Goal: Task Accomplishment & Management: Manage account settings

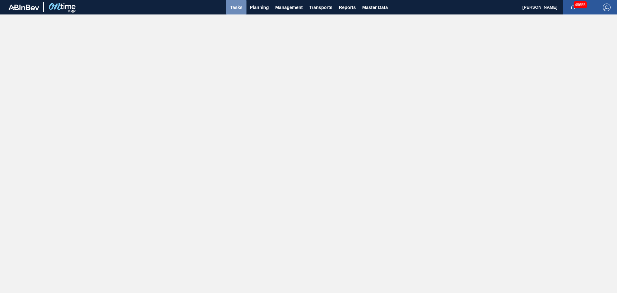
click at [231, 4] on span "Tasks" at bounding box center [236, 8] width 14 height 8
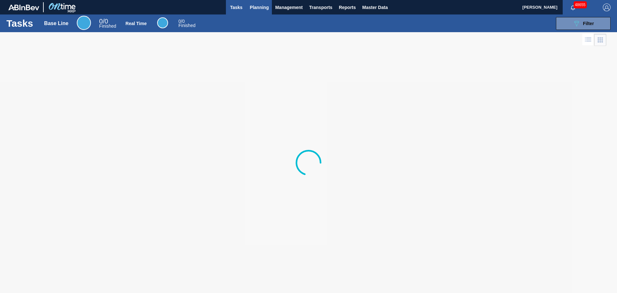
click at [258, 8] on span "Planning" at bounding box center [259, 8] width 19 height 8
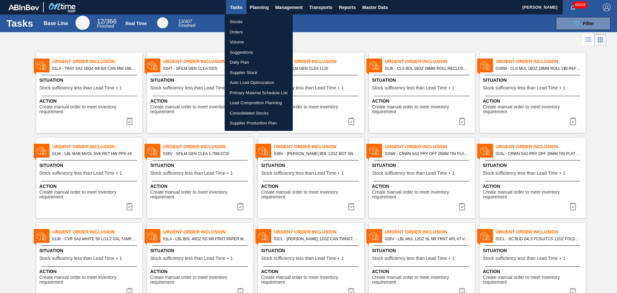
click at [247, 23] on li "Stocks" at bounding box center [259, 22] width 68 height 10
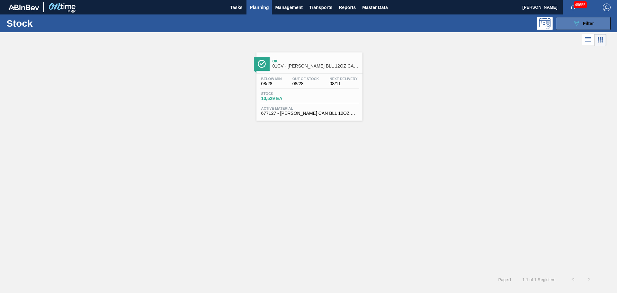
click at [588, 24] on span "Filter" at bounding box center [588, 23] width 11 height 5
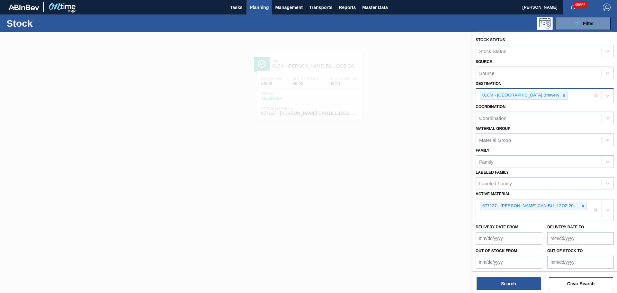
click at [562, 95] on icon at bounding box center [564, 95] width 5 height 5
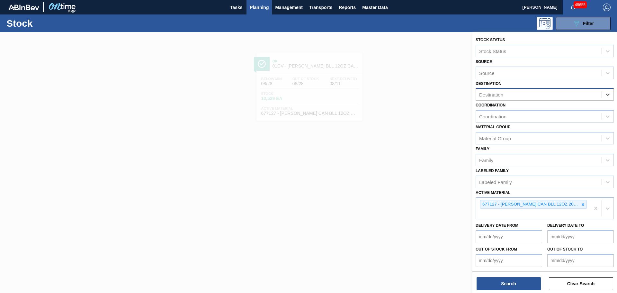
click at [541, 95] on div "Destination" at bounding box center [539, 94] width 126 height 9
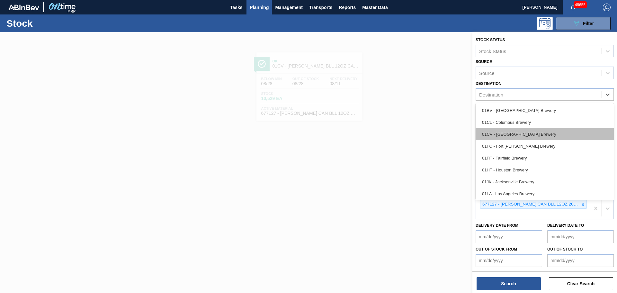
scroll to position [49, 0]
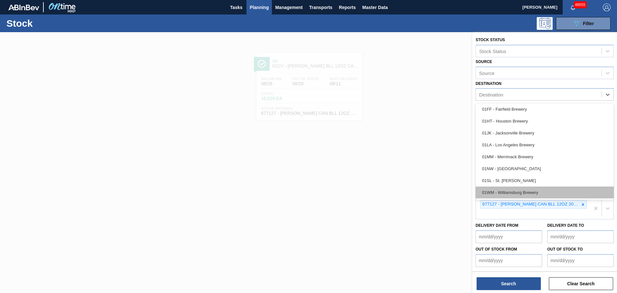
click at [524, 191] on div "01WM - Williamsburg Brewery" at bounding box center [545, 193] width 138 height 12
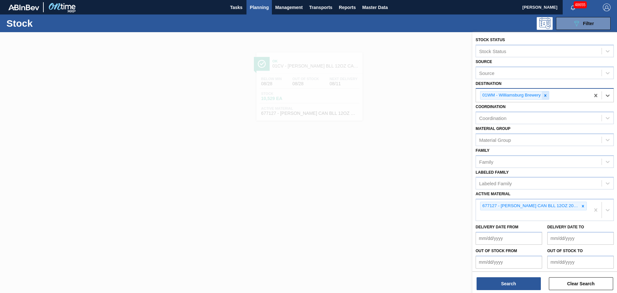
click at [546, 96] on icon at bounding box center [545, 95] width 2 height 2
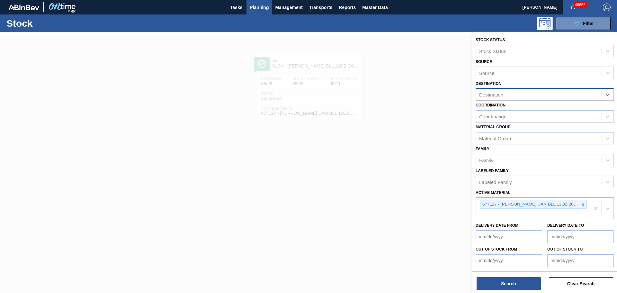
click at [546, 96] on div "Destination" at bounding box center [539, 94] width 126 height 9
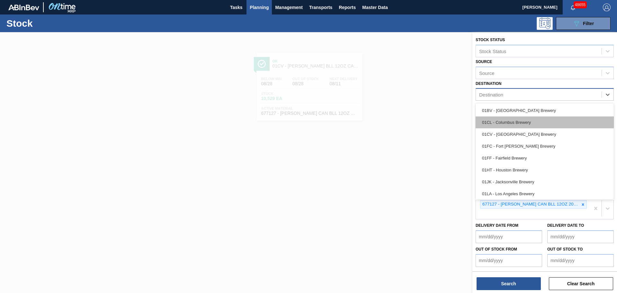
click at [522, 122] on div "01CL - Columbus Brewery" at bounding box center [545, 122] width 138 height 12
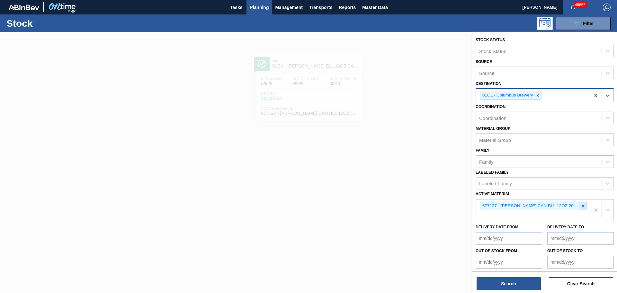
click at [583, 206] on icon at bounding box center [583, 206] width 2 height 2
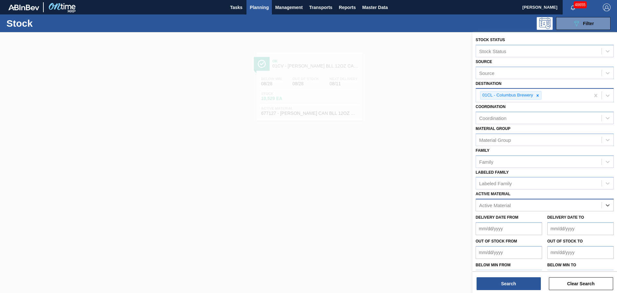
click at [534, 204] on div "Active Material" at bounding box center [539, 205] width 126 height 9
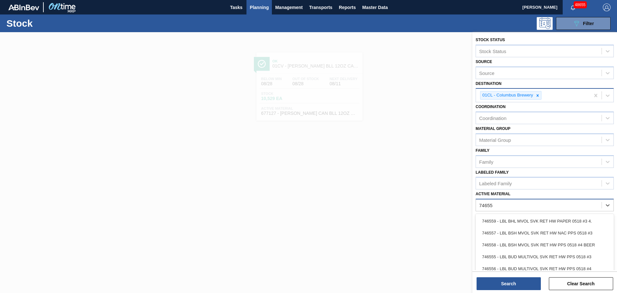
type Material "746557"
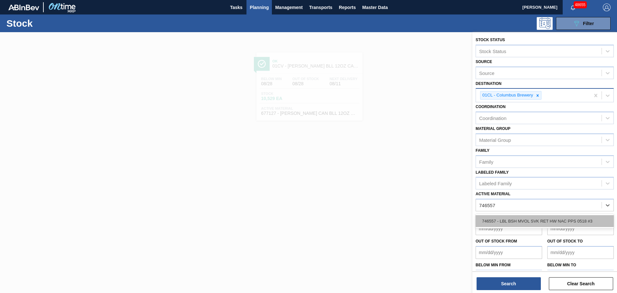
click at [534, 219] on div "746557 - LBL BSH MVOL SVK RET HW NAC PPS 0518 #3" at bounding box center [545, 221] width 138 height 12
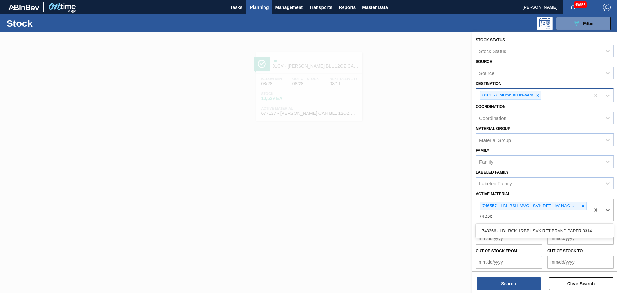
type Material "743366"
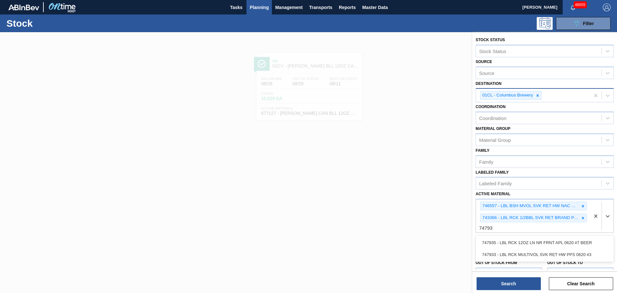
type Material "747933"
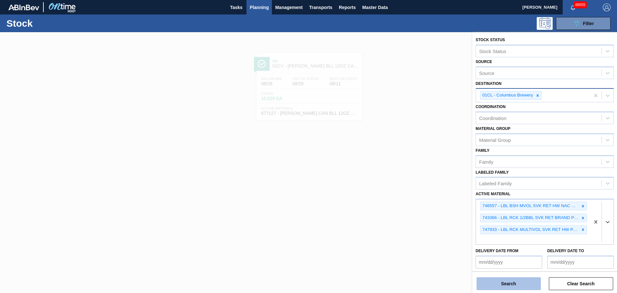
click at [498, 280] on button "Search" at bounding box center [509, 283] width 64 height 13
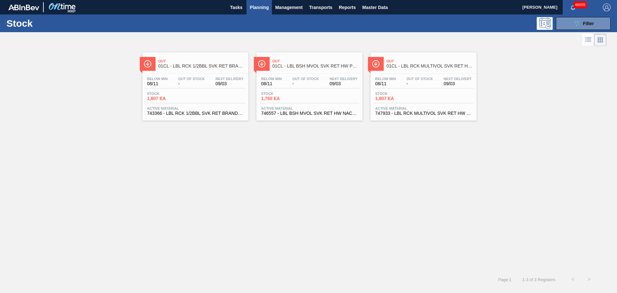
click at [179, 89] on div "Below Min 08/11 Out Of Stock - Next Delivery 09/03 Stock 1,807 EA Active Materi…" at bounding box center [195, 96] width 106 height 44
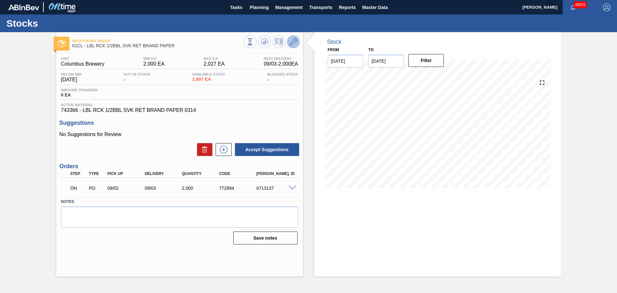
click at [292, 43] on icon at bounding box center [294, 42] width 8 height 8
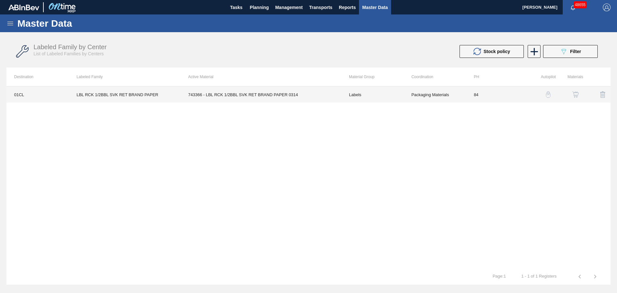
click at [419, 94] on td "Packaging Materials" at bounding box center [435, 95] width 62 height 16
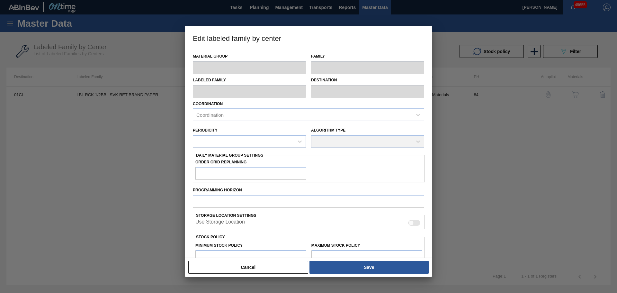
type input "Labels"
type input "Keg Labels"
type input "LBL RCK 1/2BBL SVK RET BRAND PAPER"
type input "01CL - Columbus Brewery"
type input "84"
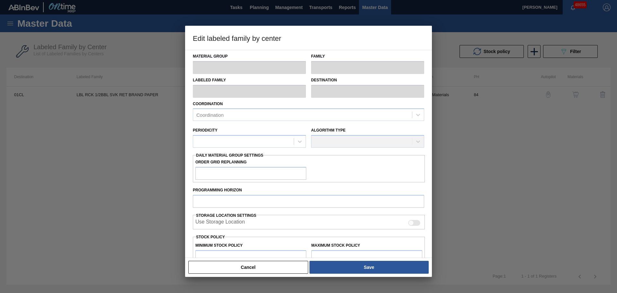
type input "2,000"
type input "2,027"
type input "1"
type input "2,000"
checkbox input "true"
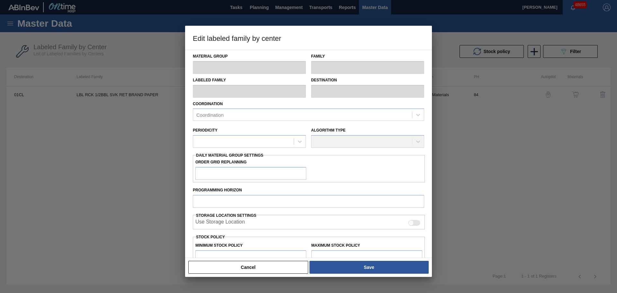
checkbox input "true"
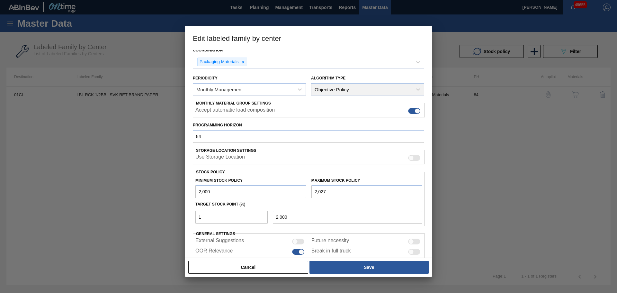
scroll to position [78, 0]
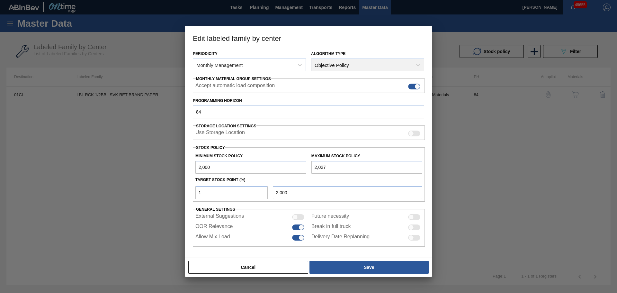
click at [325, 167] on input "2,027" at bounding box center [367, 167] width 111 height 13
drag, startPoint x: 331, startPoint y: 167, endPoint x: 312, endPoint y: 168, distance: 18.7
click at [312, 168] on input "2,027" at bounding box center [367, 167] width 111 height 13
type input "4"
type input "1,980"
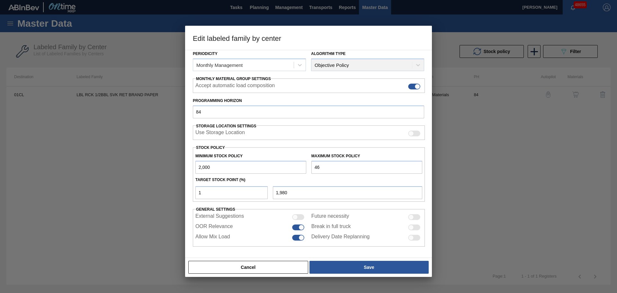
type input "468"
type input "1,985"
type input "4,682"
type input "2,027"
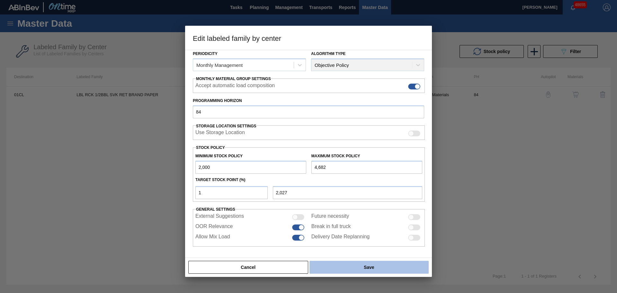
type input "4,682"
click at [367, 268] on button "Save" at bounding box center [369, 267] width 119 height 13
click at [381, 266] on button "Save" at bounding box center [369, 267] width 119 height 13
click at [354, 264] on button "Save" at bounding box center [369, 267] width 119 height 13
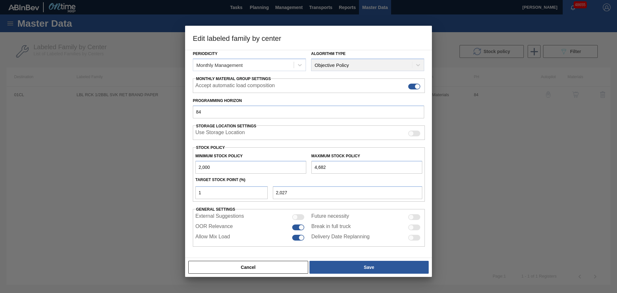
click at [41, 146] on div at bounding box center [308, 146] width 617 height 293
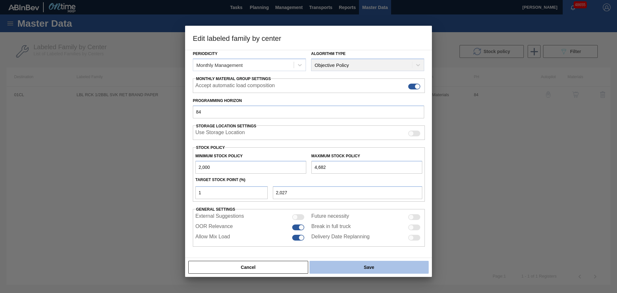
click at [380, 267] on button "Save" at bounding box center [369, 267] width 119 height 13
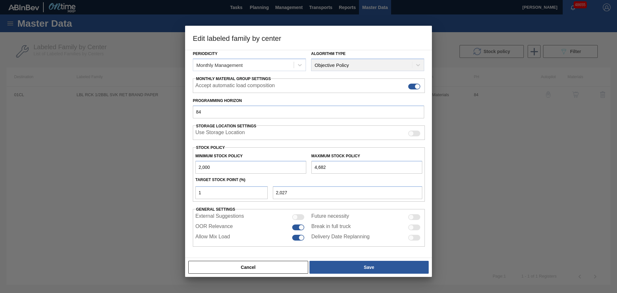
click at [495, 175] on div at bounding box center [308, 146] width 617 height 293
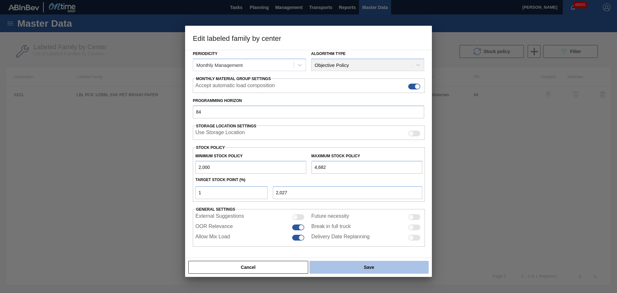
click at [349, 265] on button "Save" at bounding box center [369, 267] width 119 height 13
click at [350, 265] on button "Save" at bounding box center [369, 267] width 119 height 13
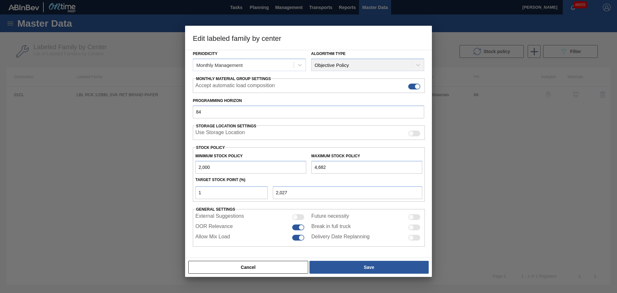
click at [343, 167] on input "4,682" at bounding box center [367, 167] width 111 height 13
drag, startPoint x: 343, startPoint y: 167, endPoint x: 304, endPoint y: 169, distance: 39.3
click at [304, 169] on div "Minimum Stock Policy 2,000 Maximum Stock Policy 4,682" at bounding box center [309, 162] width 232 height 24
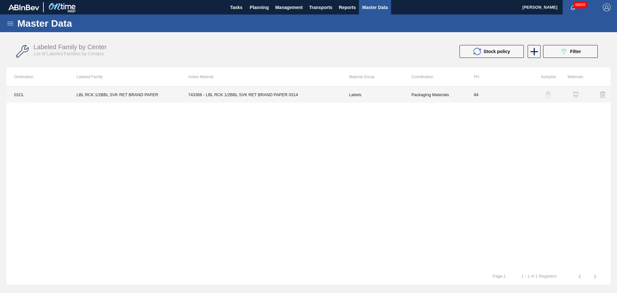
click at [232, 95] on td "743366 - LBL RCK 1/2BBL SVK RET BRAND PAPER 0314" at bounding box center [261, 95] width 161 height 16
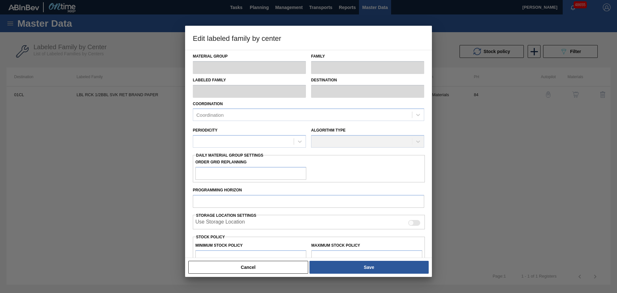
type input "Labels"
type input "Keg Labels"
type input "LBL RCK 1/2BBL SVK RET BRAND PAPER"
type input "01CL - Columbus Brewery"
type input "84"
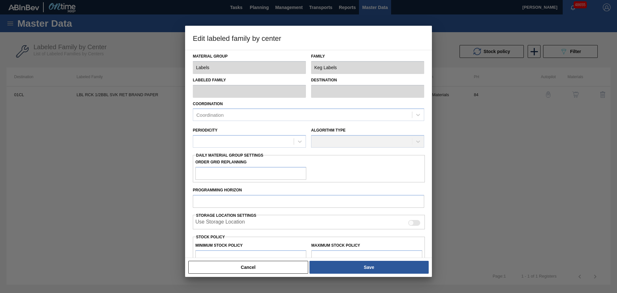
type input "2,000"
type input "2,027"
type input "1"
type input "2,000"
checkbox input "true"
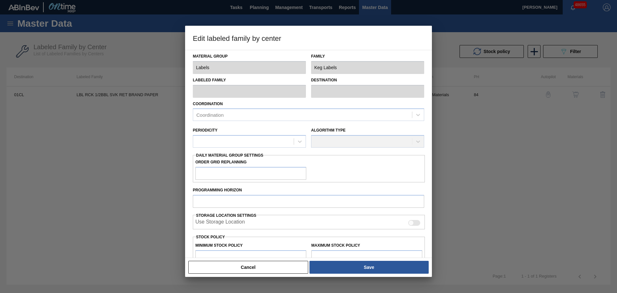
checkbox input "true"
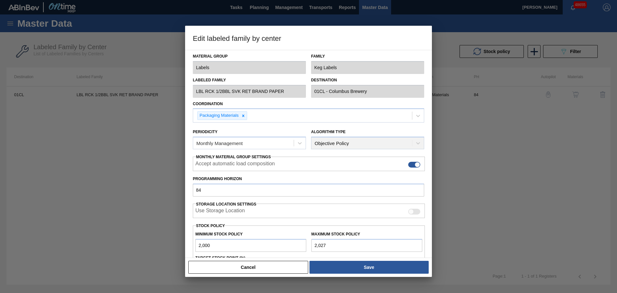
drag, startPoint x: 325, startPoint y: 244, endPoint x: 293, endPoint y: 242, distance: 32.9
click at [293, 242] on div "Minimum Stock Policy 2,000 Maximum Stock Policy 2,027" at bounding box center [309, 240] width 232 height 24
paste input "4,682"
type input "4,682"
type input "2,027"
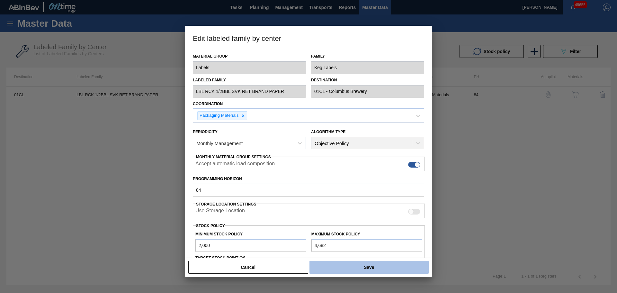
type input "4,682"
click at [347, 269] on button "Save" at bounding box center [369, 267] width 119 height 13
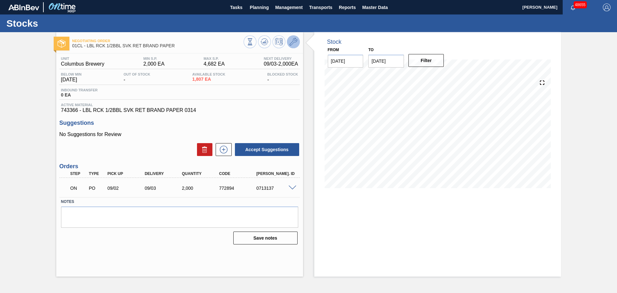
click at [292, 41] on icon at bounding box center [294, 42] width 8 height 8
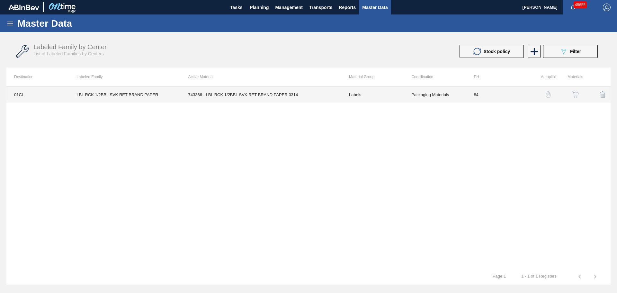
click at [274, 95] on td "743366 - LBL RCK 1/2BBL SVK RET BRAND PAPER 0314" at bounding box center [261, 95] width 161 height 16
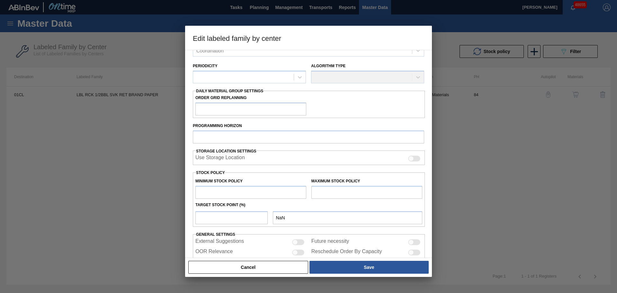
type input "Labels"
type input "Keg Labels"
type input "LBL RCK 1/2BBL SVK RET BRAND PAPER"
type input "01CL - Columbus Brewery"
type input "84"
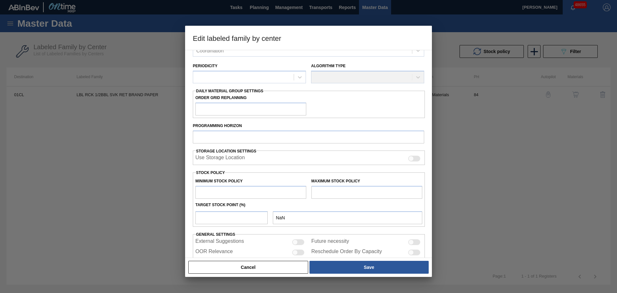
type input "2,000"
type input "4,682"
type input "1"
type input "2,027"
checkbox input "true"
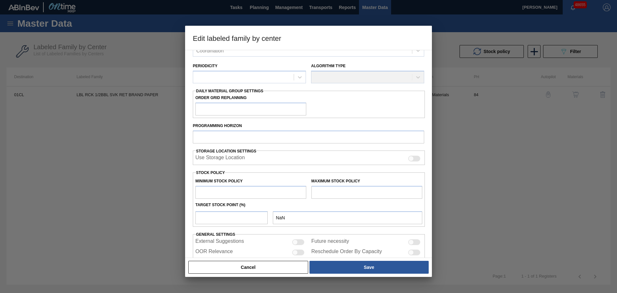
checkbox input "true"
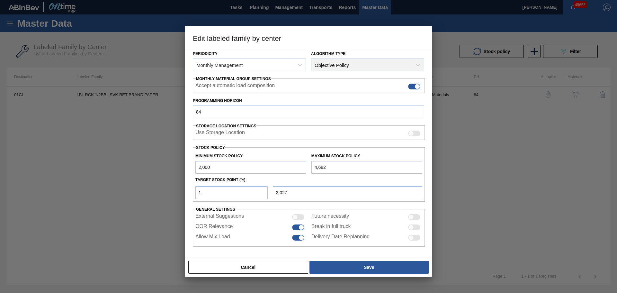
click at [98, 153] on div at bounding box center [308, 146] width 617 height 293
click at [327, 168] on input "4,682" at bounding box center [367, 167] width 111 height 13
drag, startPoint x: 328, startPoint y: 167, endPoint x: 318, endPoint y: 167, distance: 9.7
click at [318, 167] on input "4,682" at bounding box center [367, 167] width 111 height 13
type input "47"
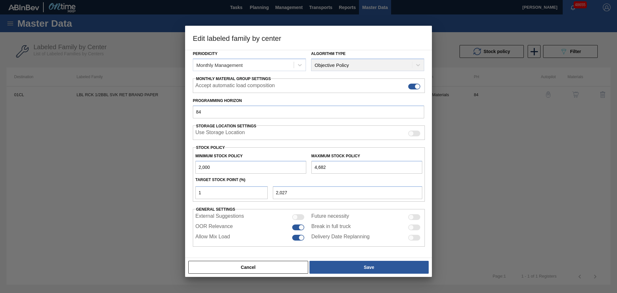
type input "1,980"
type input "479"
type input "1,985"
type input "4,797"
type input "2,028"
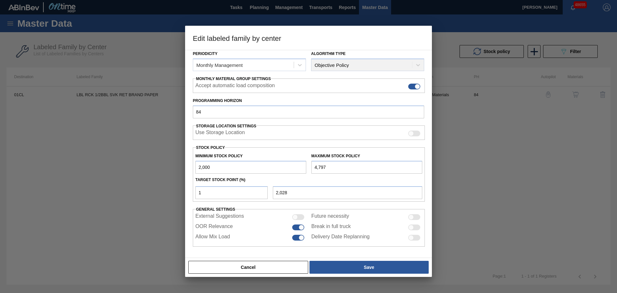
type input "4,797"
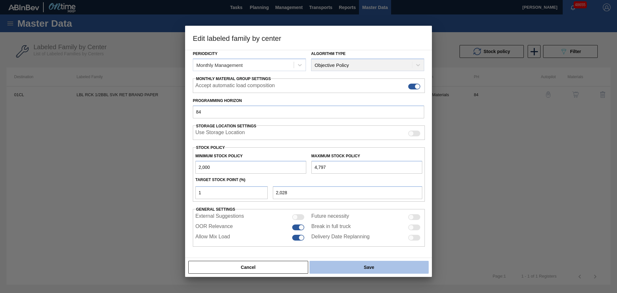
click at [352, 266] on button "Save" at bounding box center [369, 267] width 119 height 13
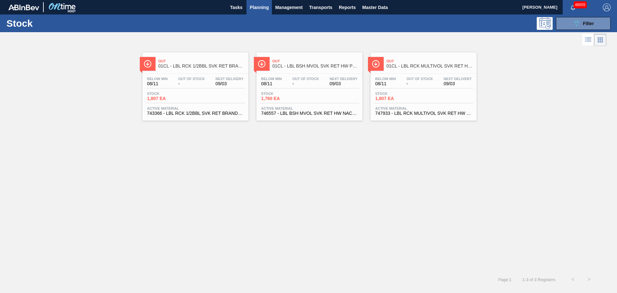
click at [283, 102] on div "Stock 1,760 EA" at bounding box center [310, 98] width 100 height 12
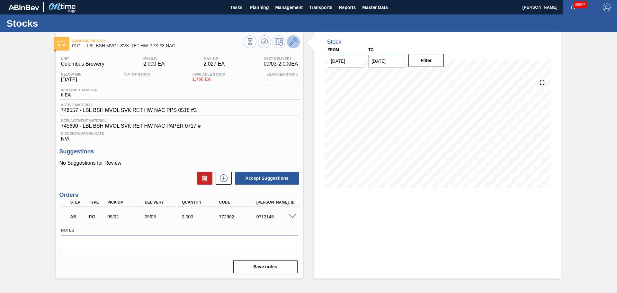
click at [297, 42] on icon at bounding box center [294, 42] width 8 height 8
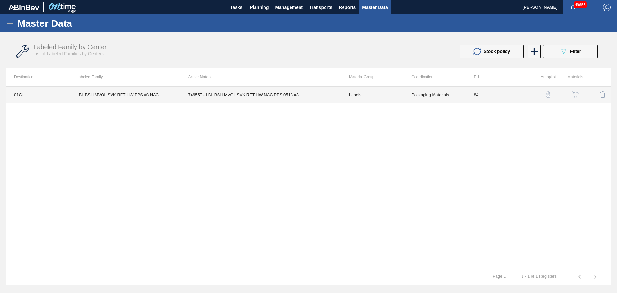
click at [229, 97] on td "746557 - LBL BSH MVOL SVK RET HW NAC PPS 0518 #3" at bounding box center [261, 95] width 161 height 16
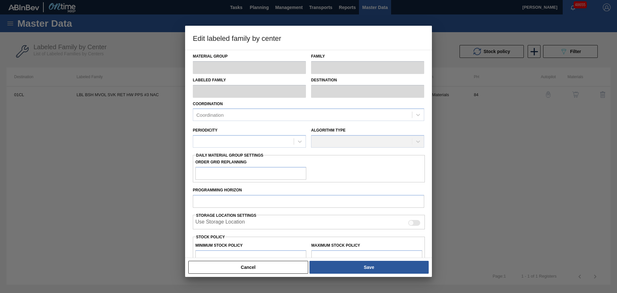
type input "Labels"
type input "Keg Labels"
type input "LBL BSH MVOL SVK RET HW PPS #3 NAC"
type input "01CL - Columbus Brewery"
type input "84"
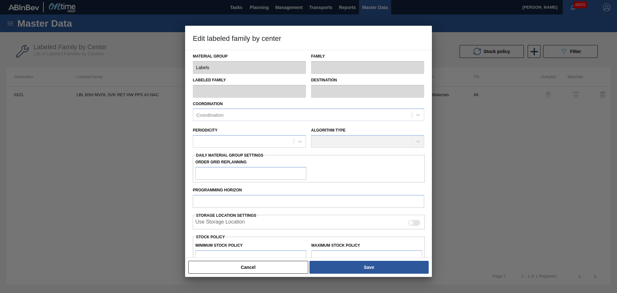
type input "2,000"
type input "2,027"
type input "1"
type input "2,000"
checkbox input "true"
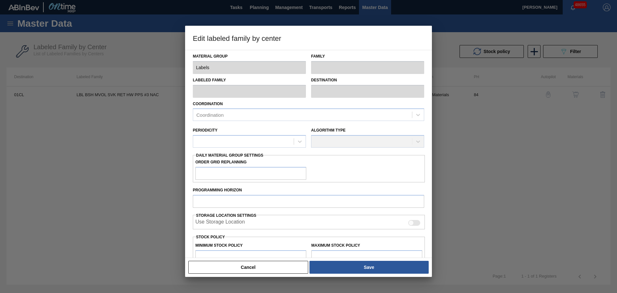
checkbox input "true"
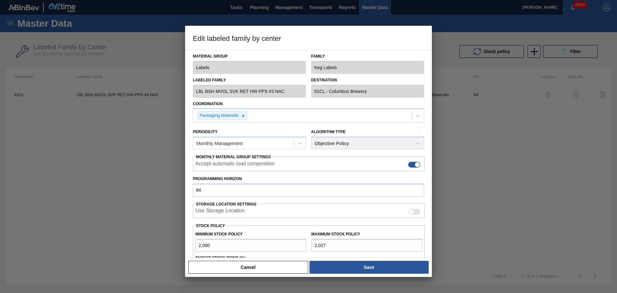
drag, startPoint x: 330, startPoint y: 245, endPoint x: 309, endPoint y: 243, distance: 21.3
click at [309, 243] on div "Maximum Stock Policy 2,027" at bounding box center [367, 241] width 116 height 22
click at [338, 241] on input "2,027" at bounding box center [367, 245] width 111 height 13
type input "20,002,027"
type input "19,802,007"
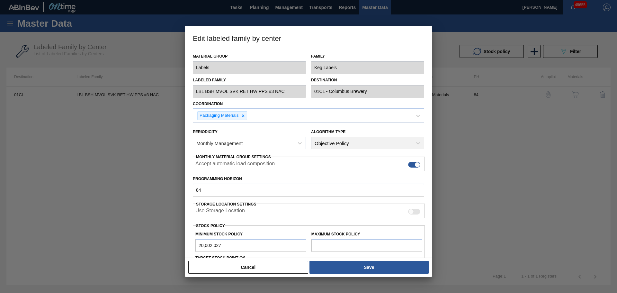
drag, startPoint x: 236, startPoint y: 246, endPoint x: 210, endPoint y: 245, distance: 25.4
click at [210, 245] on input "20,002,027" at bounding box center [251, 245] width 111 height 13
type input "2,000"
type input "1,980"
click at [328, 246] on input "text" at bounding box center [367, 245] width 111 height 13
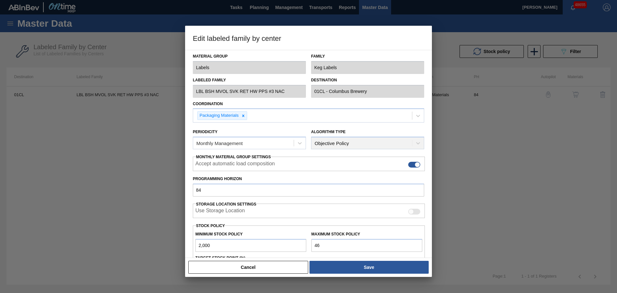
type input "462"
type input "1,985"
type input "4,628"
type input "2,026"
click at [331, 247] on input "4,628" at bounding box center [367, 245] width 111 height 13
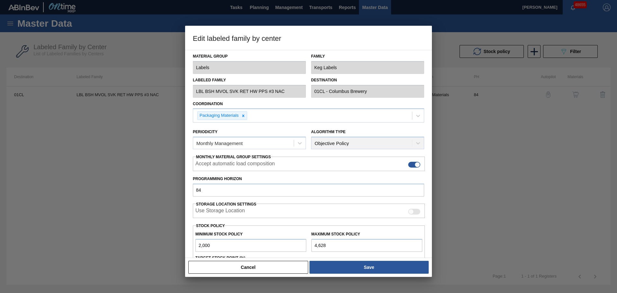
drag, startPoint x: 330, startPoint y: 246, endPoint x: 321, endPoint y: 245, distance: 9.1
click at [321, 245] on input "4,628" at bounding box center [367, 245] width 111 height 13
click at [328, 245] on input "4,628" at bounding box center [367, 245] width 111 height 13
type input "462"
type input "1,985"
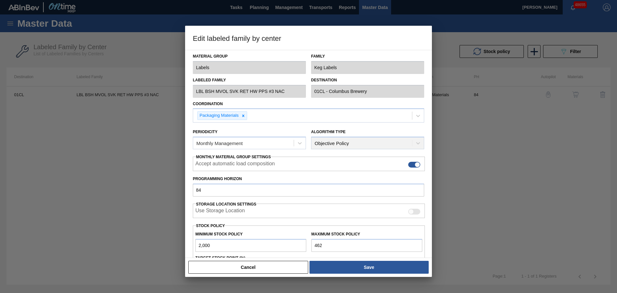
type input "46"
type input "1,980"
type input "468"
type input "1,985"
type input "4,682"
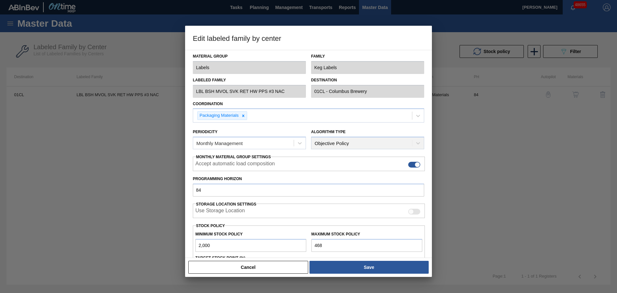
type input "2,027"
type input "4,682"
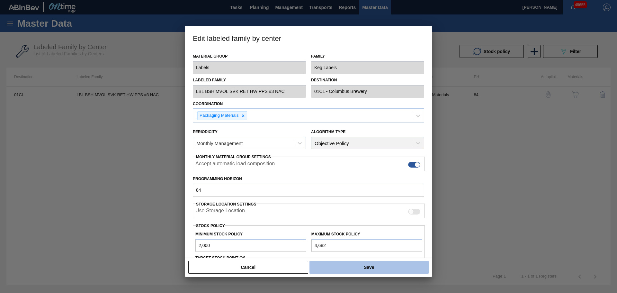
click at [336, 266] on button "Save" at bounding box center [369, 267] width 119 height 13
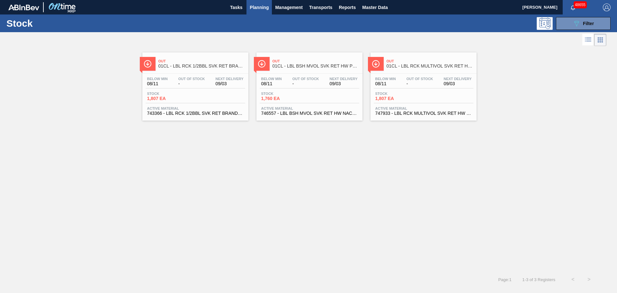
click at [445, 110] on span "Active Material" at bounding box center [424, 108] width 96 height 4
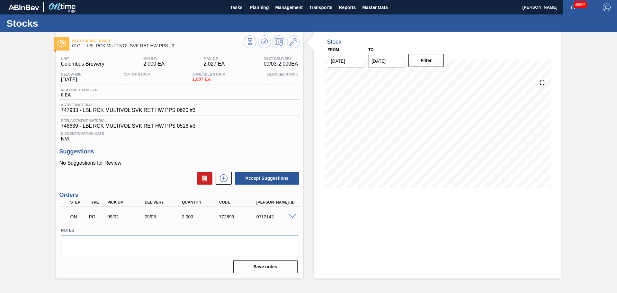
click at [231, 144] on div "Unit Columbus Brewery MIN S.P. 2,000 EA MAX S.P. 2,027 EA Next Delivery 09/03 -…" at bounding box center [179, 164] width 247 height 222
click at [297, 42] on icon at bounding box center [294, 42] width 8 height 8
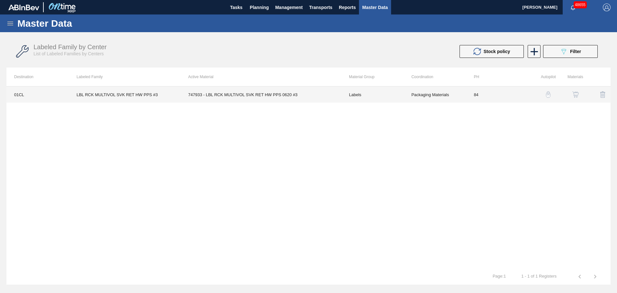
click at [266, 94] on td "747933 - LBL RCK MULTIVOL SVK RET HW PPS 0620 #3" at bounding box center [261, 95] width 161 height 16
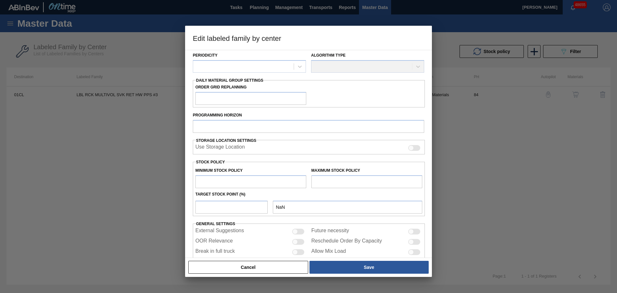
scroll to position [96, 0]
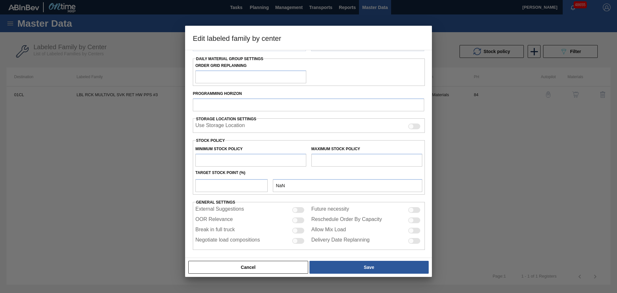
click at [328, 160] on input "text" at bounding box center [367, 160] width 111 height 13
type input "Labels"
type input "Keg Labels"
type input "LBL RCK MULTIVOL SVK RET HW PPS #3"
type input "01CL - Columbus Brewery"
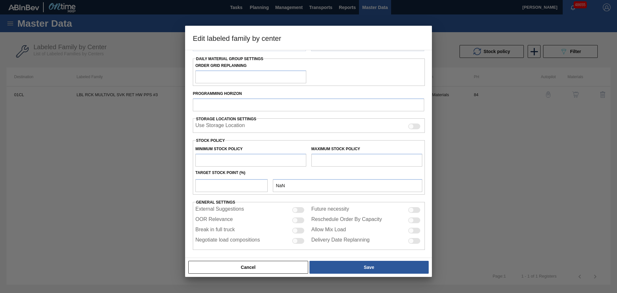
type input "84"
type input "2,000"
type input "2,027"
type input "1"
type input "2,000"
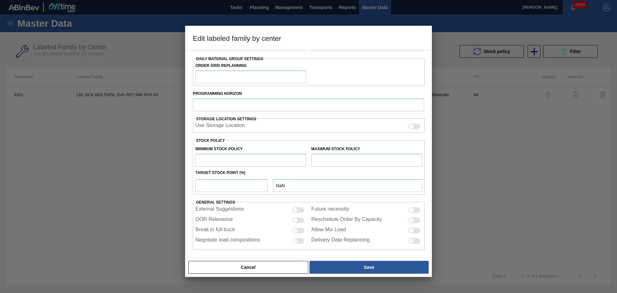
checkbox input "true"
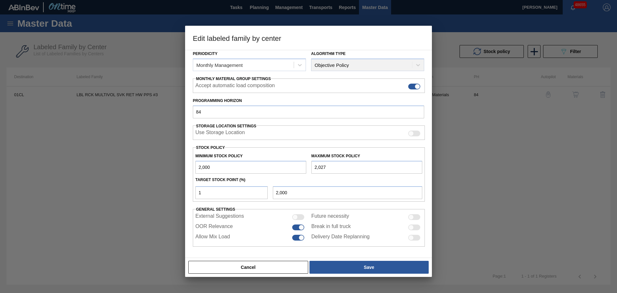
drag, startPoint x: 329, startPoint y: 169, endPoint x: 314, endPoint y: 169, distance: 15.1
click at [314, 169] on input "2,027" at bounding box center [367, 167] width 111 height 13
type input "4"
type input "1,980"
type input "479"
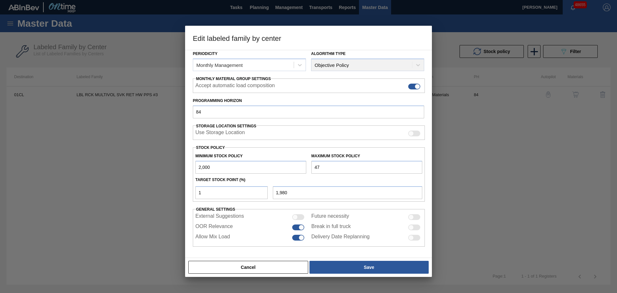
type input "1,985"
type input "4,797"
type input "2,028"
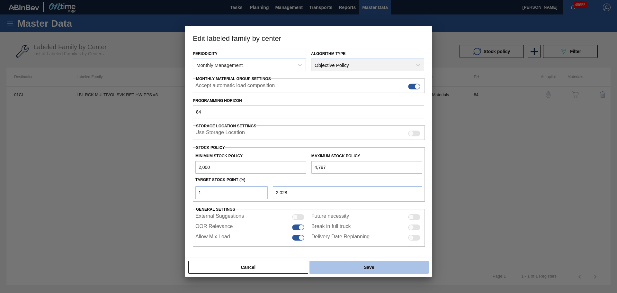
type input "4,797"
click at [377, 268] on button "Save" at bounding box center [369, 267] width 119 height 13
